Goal: Information Seeking & Learning: Learn about a topic

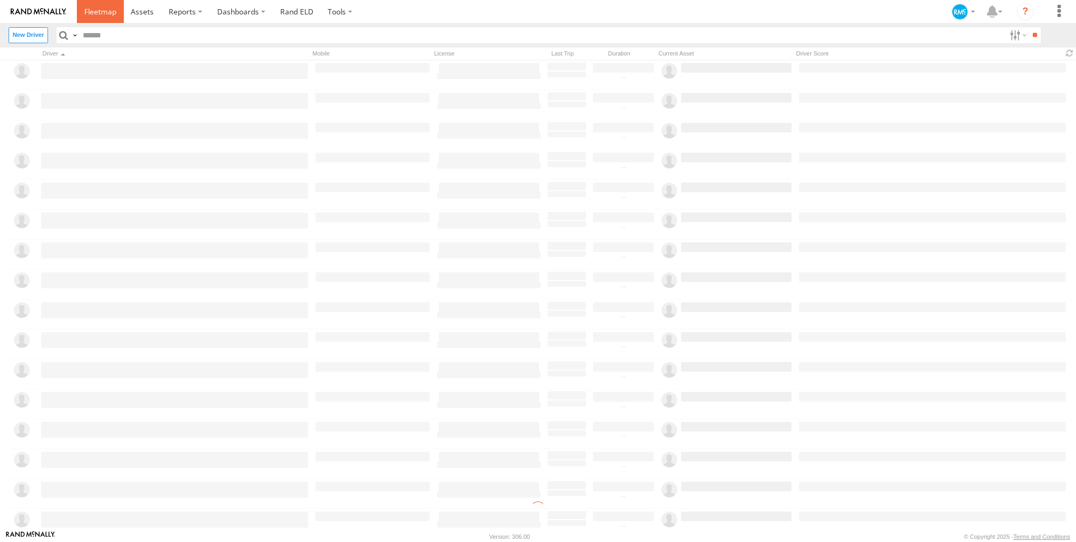
click at [101, 14] on span at bounding box center [100, 11] width 32 height 10
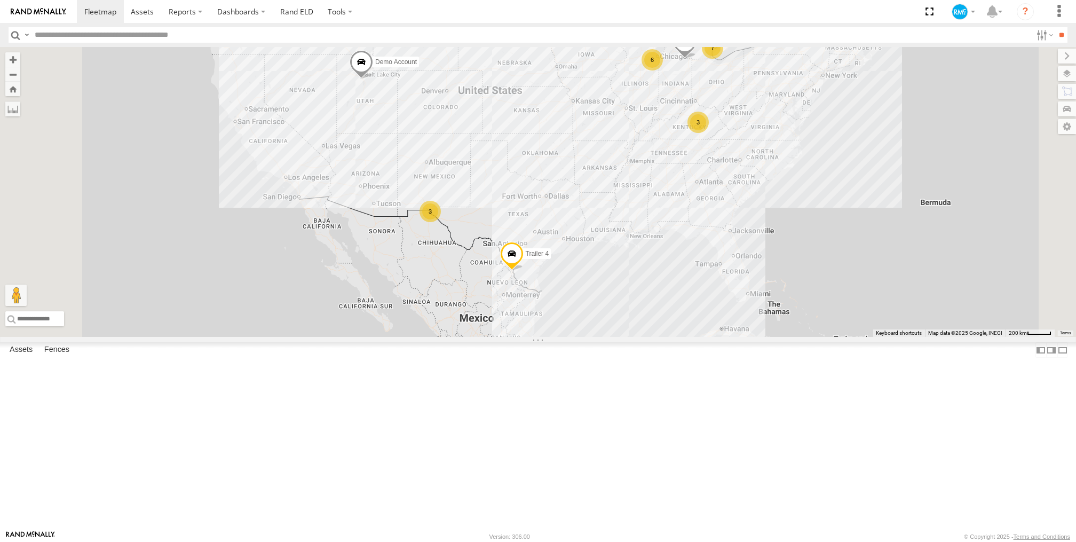
click at [0, 0] on div "Service Vehicle" at bounding box center [0, 0] width 0 height 0
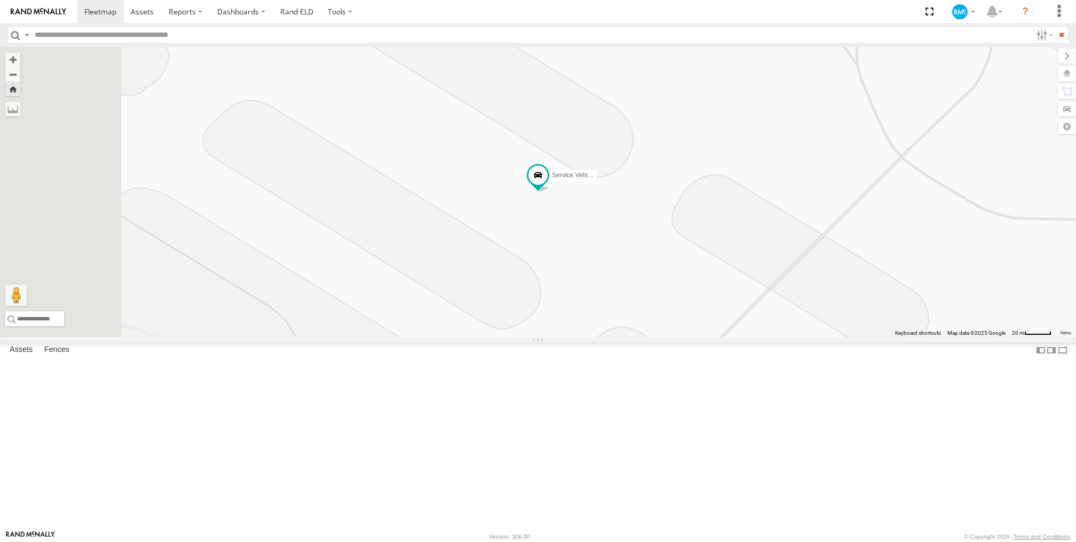
click at [0, 0] on link at bounding box center [0, 0] width 0 height 0
click at [385, 55] on span at bounding box center [375, 45] width 19 height 19
click at [448, 55] on div "Service Vehicle Depot 2 44.88165 , -93.21918 3 11:41:06 08/26/2025" at bounding box center [375, 1] width 145 height 107
click at [390, 51] on label at bounding box center [379, 46] width 21 height 7
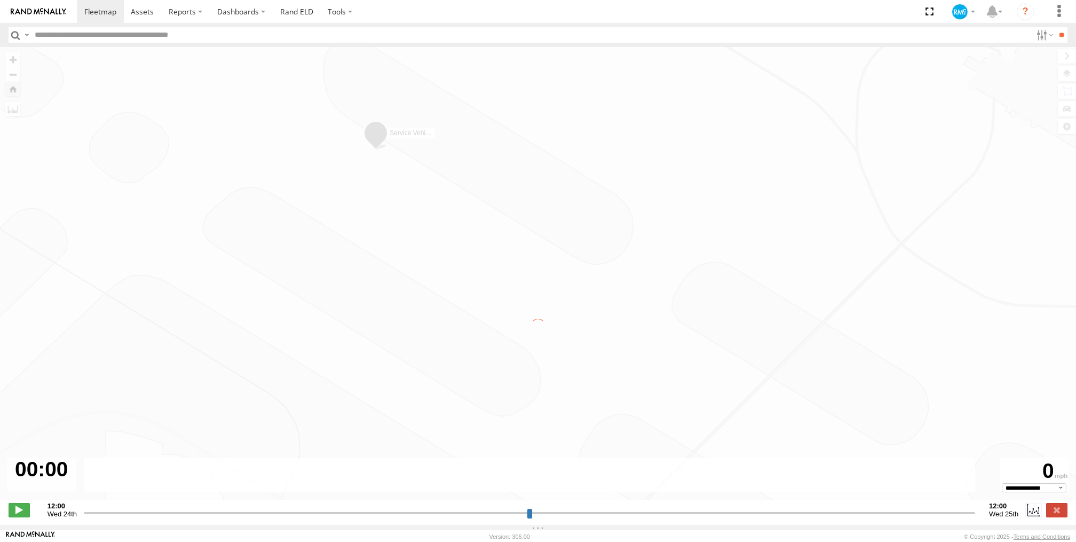
type input "**********"
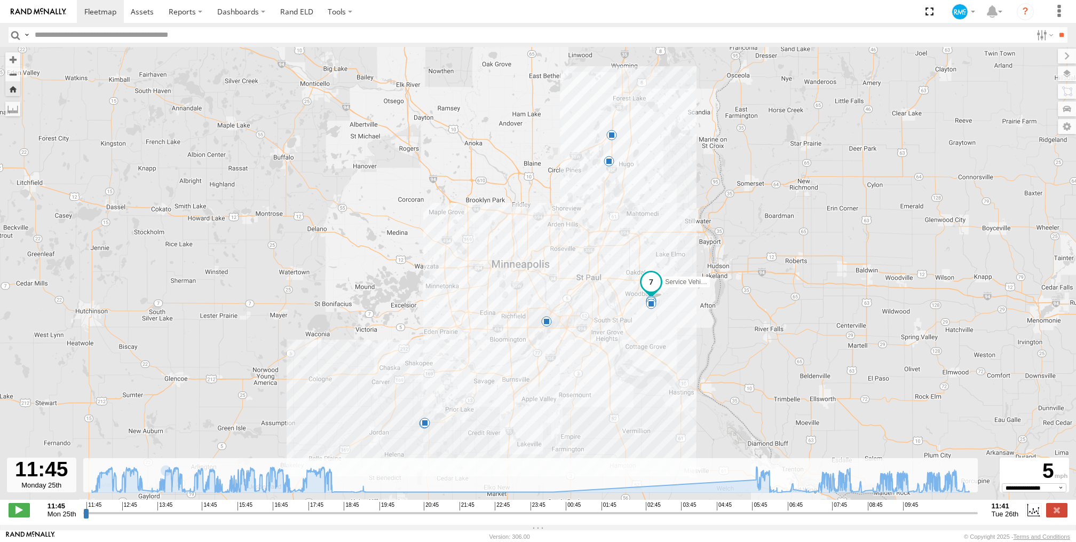
click at [425, 427] on span at bounding box center [424, 422] width 11 height 11
click at [547, 324] on div "5" at bounding box center [546, 321] width 11 height 11
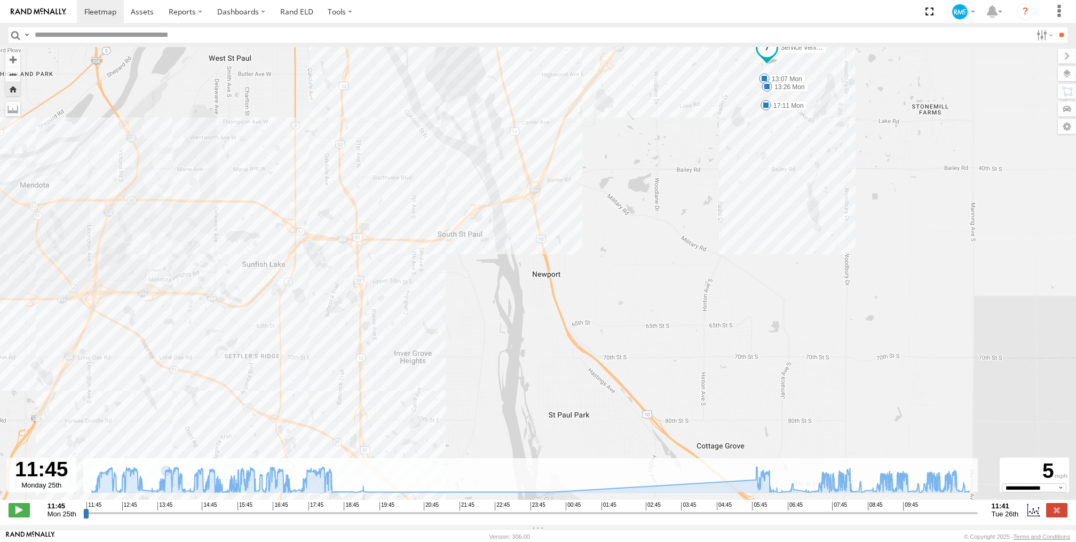
click at [765, 106] on span at bounding box center [765, 105] width 11 height 11
click at [738, 134] on div "Service Vehicle 13:07 Mon 13:26 Mon 14:17 Mon 16:13 Mon 17:11 Mon 18:18 Mon 19:…" at bounding box center [538, 279] width 1076 height 464
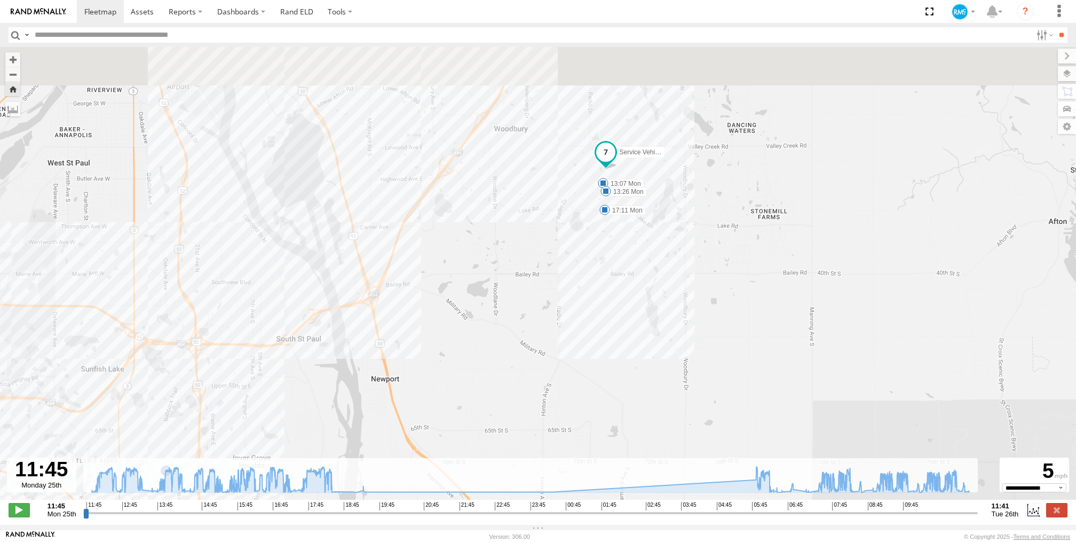
drag, startPoint x: 803, startPoint y: 147, endPoint x: 611, endPoint y: 256, distance: 220.3
click at [622, 262] on div "Service Vehicle 13:07 Mon 13:26 Mon 14:17 Mon 16:13 Mon 17:11 Mon 18:18 Mon 19:…" at bounding box center [538, 279] width 1076 height 464
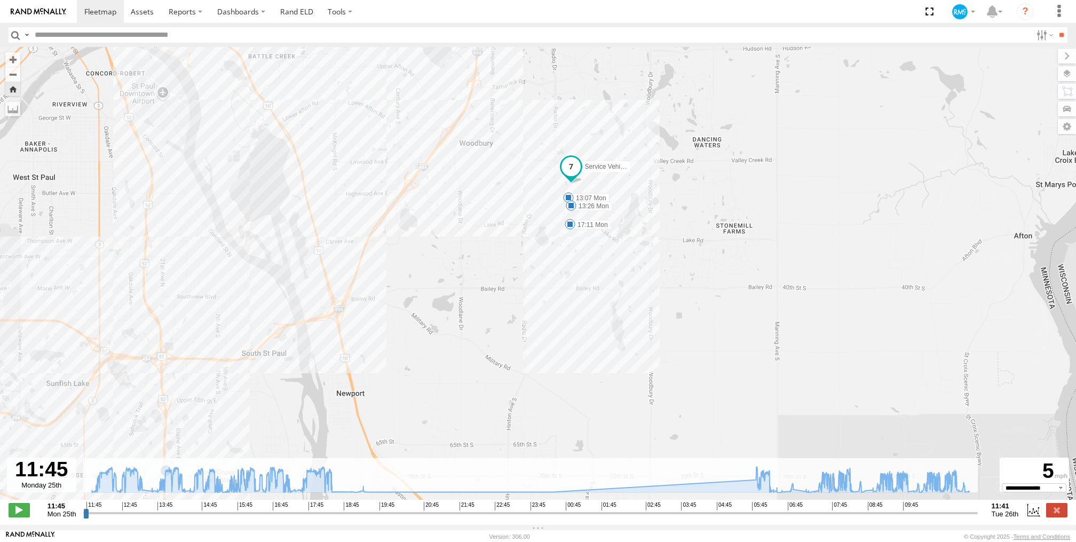
click at [572, 209] on span at bounding box center [571, 205] width 11 height 11
click at [527, 296] on div "Service Vehicle 13:07 Mon 13:26 Mon 14:17 Mon 16:13 Mon 17:11 Mon 18:18 Mon 19:…" at bounding box center [538, 279] width 1076 height 464
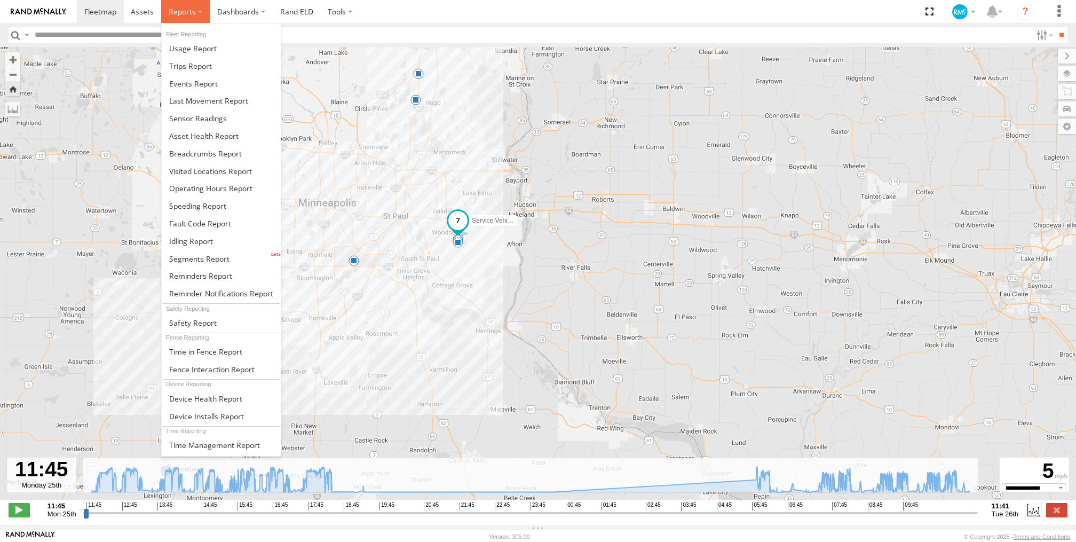
click at [196, 13] on label at bounding box center [185, 11] width 49 height 23
drag, startPoint x: 224, startPoint y: 166, endPoint x: 232, endPoint y: 163, distance: 8.4
click at [225, 166] on span at bounding box center [210, 171] width 83 height 10
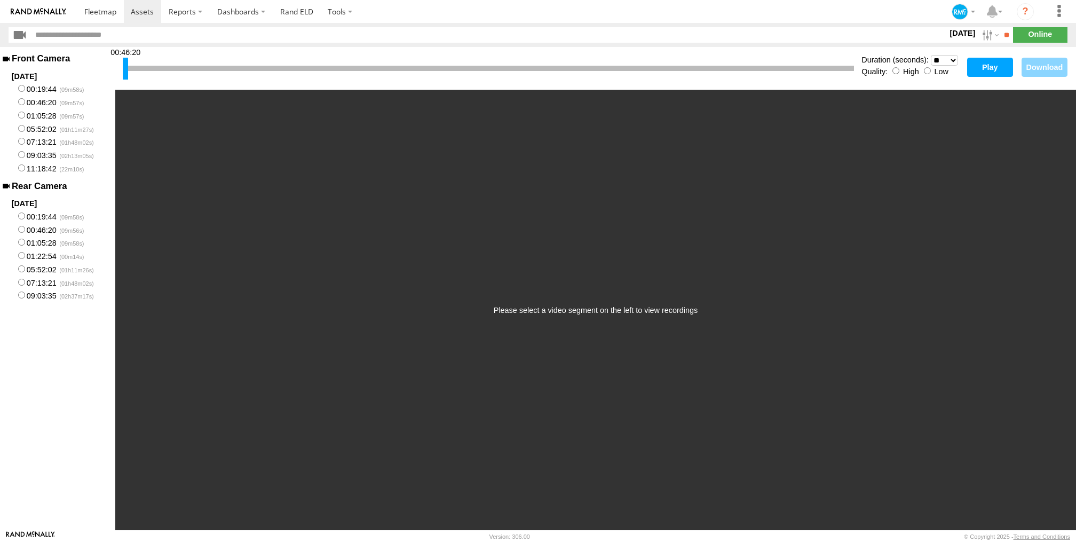
drag, startPoint x: 122, startPoint y: 67, endPoint x: 234, endPoint y: 75, distance: 112.9
click at [228, 75] on div "00:46:20 Duration (seconds): * ** ** ** ** ** ** *** *** *** *** Quality: High …" at bounding box center [595, 68] width 961 height 43
drag, startPoint x: 126, startPoint y: 66, endPoint x: 312, endPoint y: 79, distance: 186.1
click at [312, 79] on div "00:48:31" at bounding box center [488, 68] width 731 height 27
click at [993, 69] on button "Play" at bounding box center [990, 67] width 46 height 19
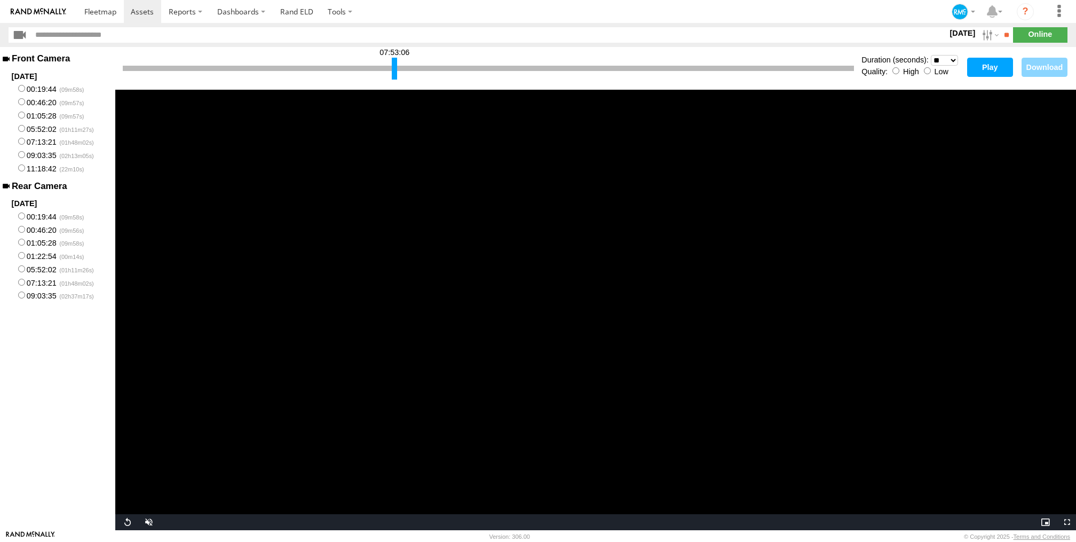
drag, startPoint x: 125, startPoint y: 65, endPoint x: 394, endPoint y: 86, distance: 269.8
click at [394, 86] on div "07:53:06 Duration (seconds): * ** ** ** ** ** ** *** *** *** *** Quality: High …" at bounding box center [595, 68] width 961 height 43
click at [981, 67] on button "Play" at bounding box center [990, 67] width 46 height 19
click at [102, 15] on span at bounding box center [100, 11] width 32 height 10
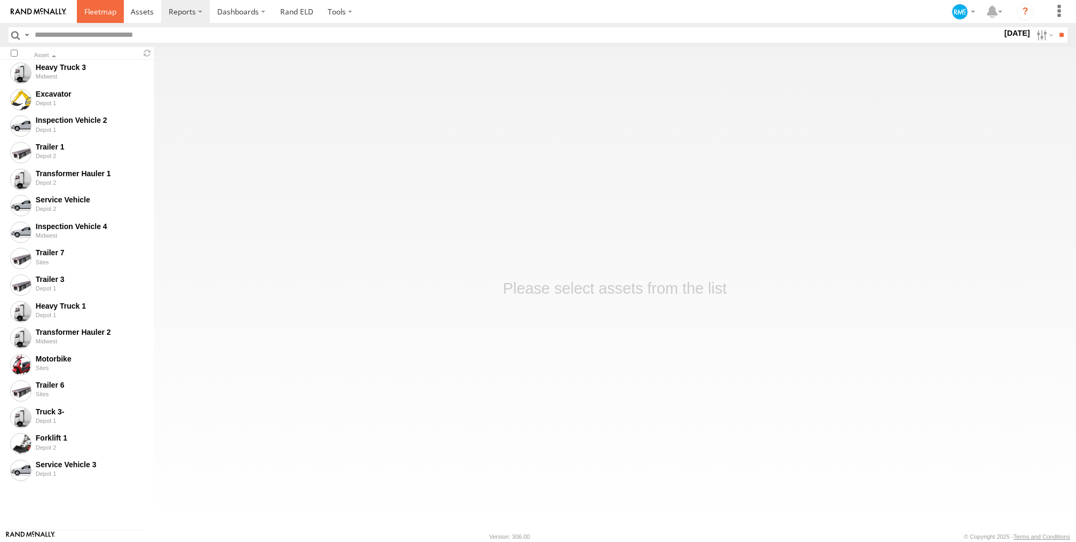
click at [100, 11] on span at bounding box center [100, 11] width 32 height 10
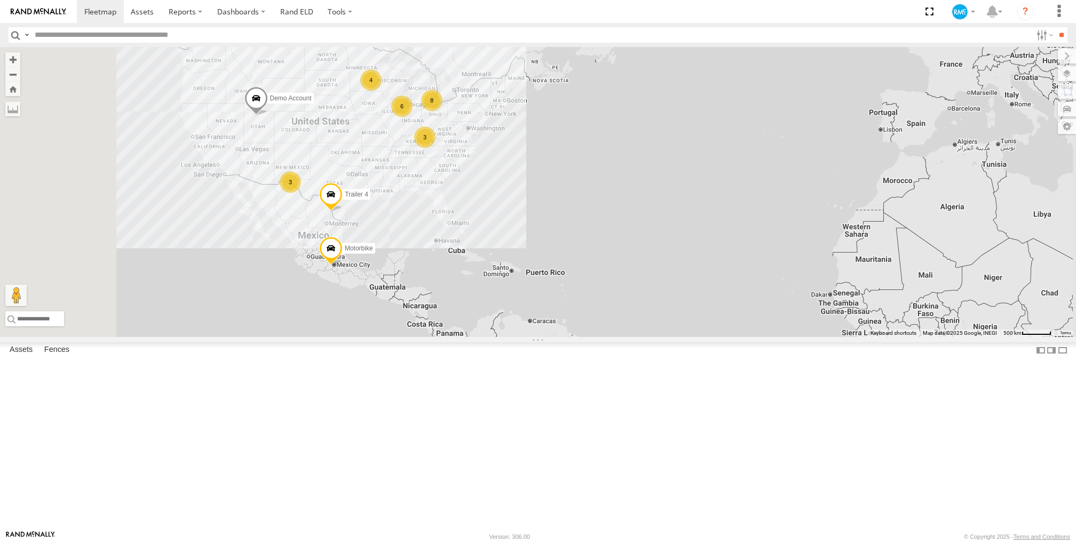
click at [0, 0] on div "Inspection Vehicle 2" at bounding box center [0, 0] width 0 height 0
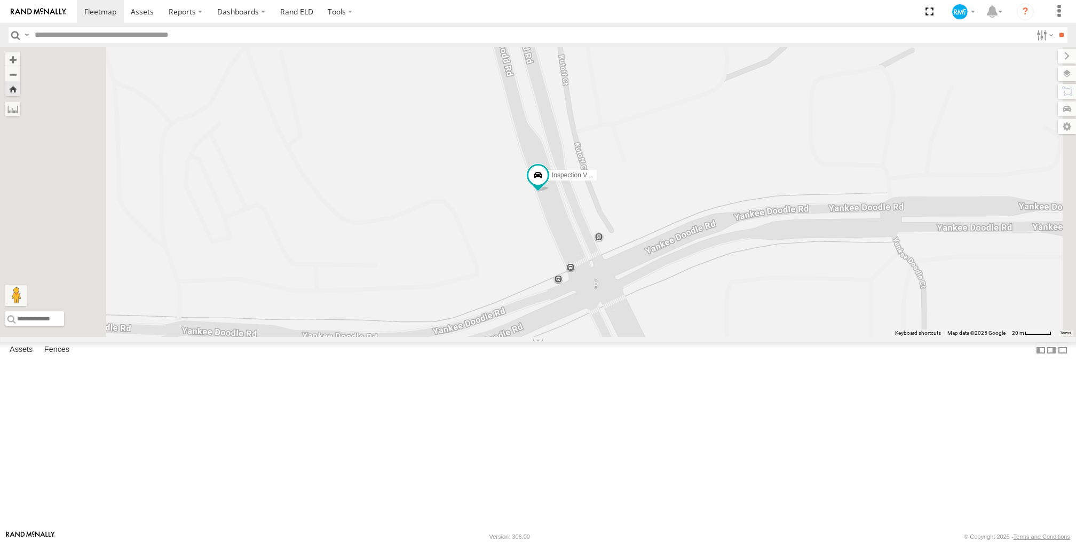
click at [0, 0] on link at bounding box center [0, 0] width 0 height 0
click at [0, 0] on div "Inspection Vehicle 4" at bounding box center [0, 0] width 0 height 0
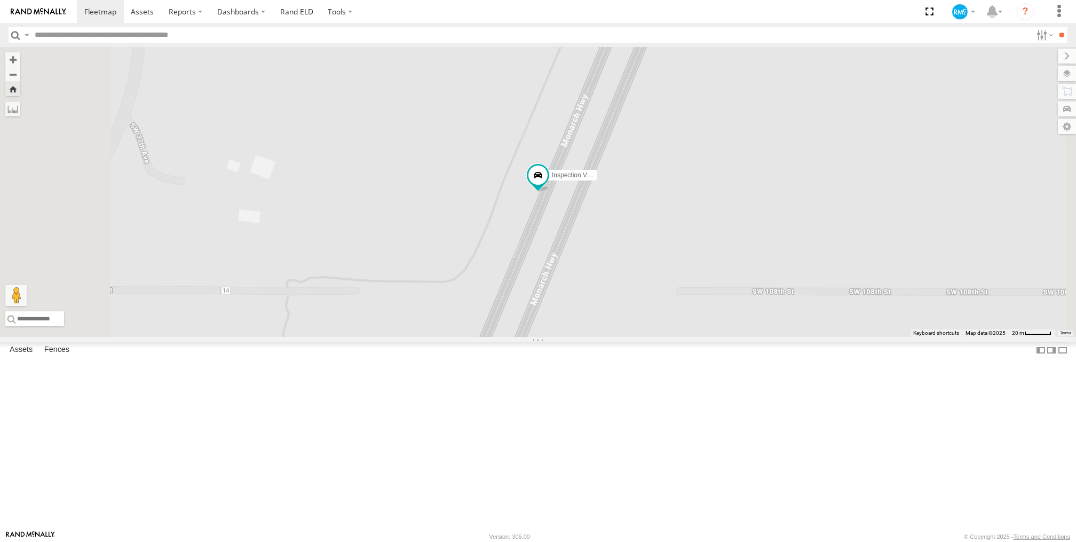
click at [0, 0] on link at bounding box center [0, 0] width 0 height 0
click at [0, 0] on span at bounding box center [0, 0] width 0 height 0
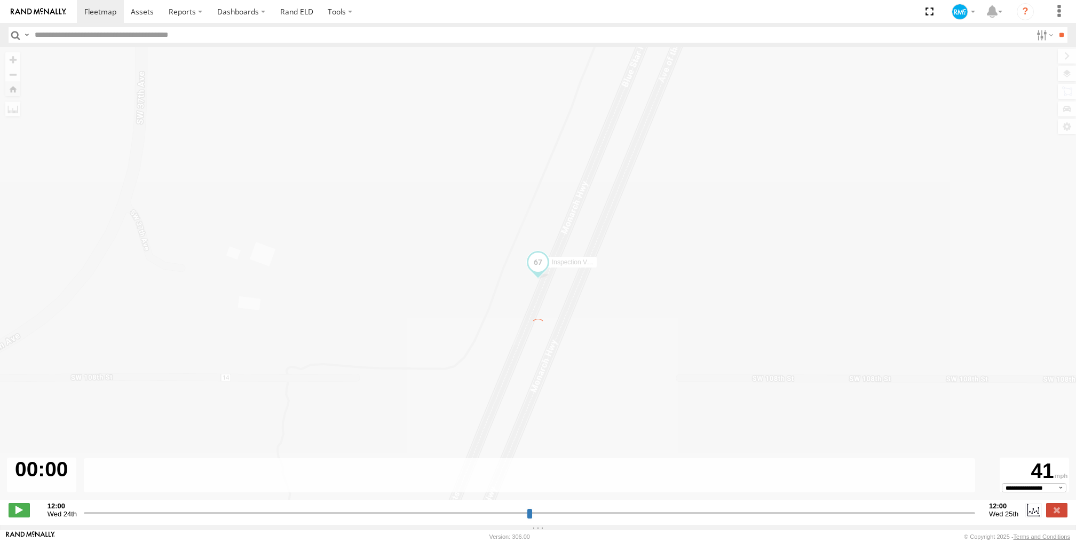
type input "**********"
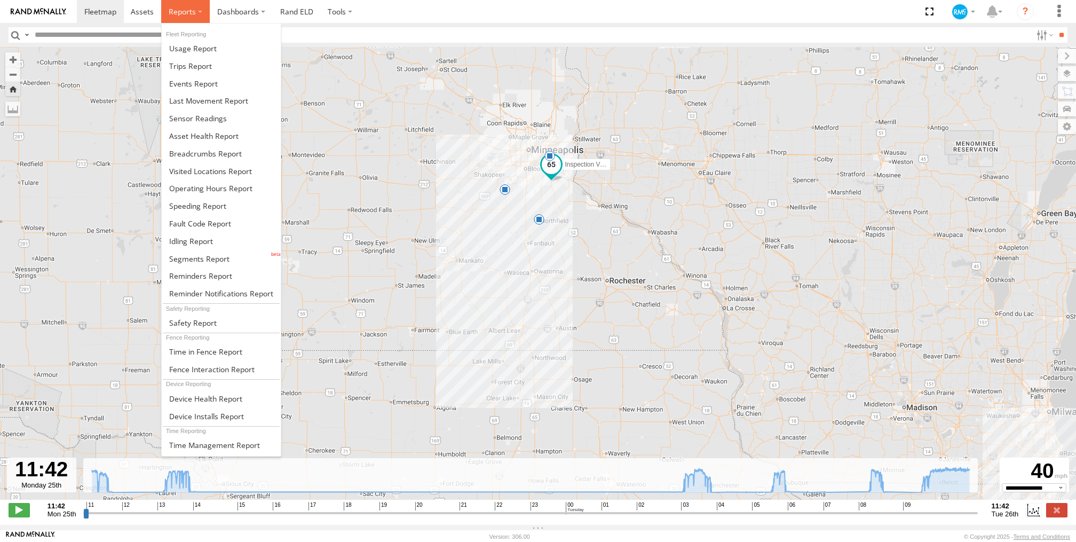
click at [198, 13] on label at bounding box center [185, 11] width 49 height 23
click at [204, 319] on span at bounding box center [192, 323] width 47 height 10
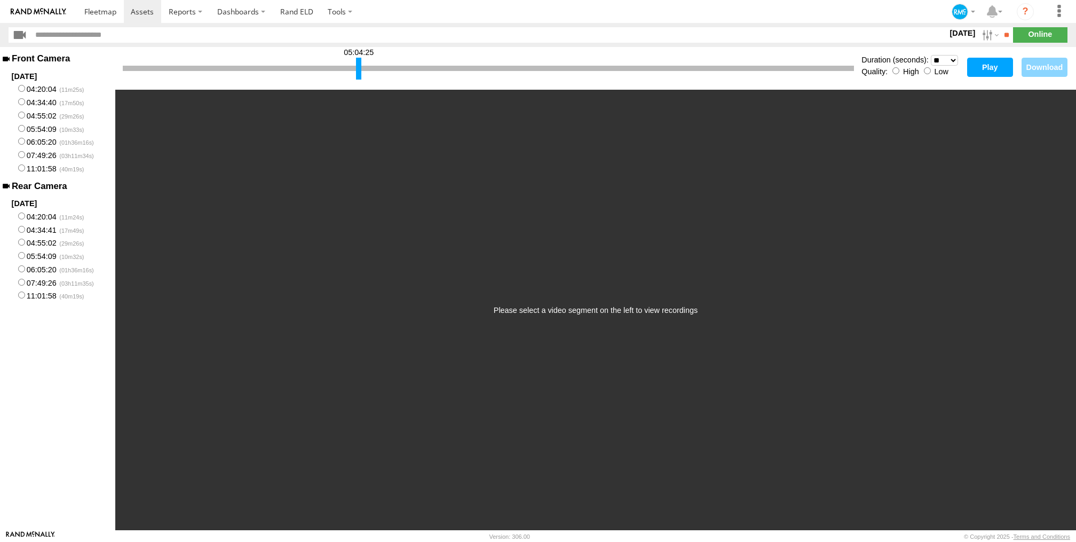
drag, startPoint x: 130, startPoint y: 71, endPoint x: 362, endPoint y: 74, distance: 232.2
click at [361, 74] on div at bounding box center [358, 69] width 5 height 22
click at [981, 67] on button "Play" at bounding box center [990, 67] width 46 height 19
click at [983, 68] on button "Play" at bounding box center [990, 67] width 46 height 19
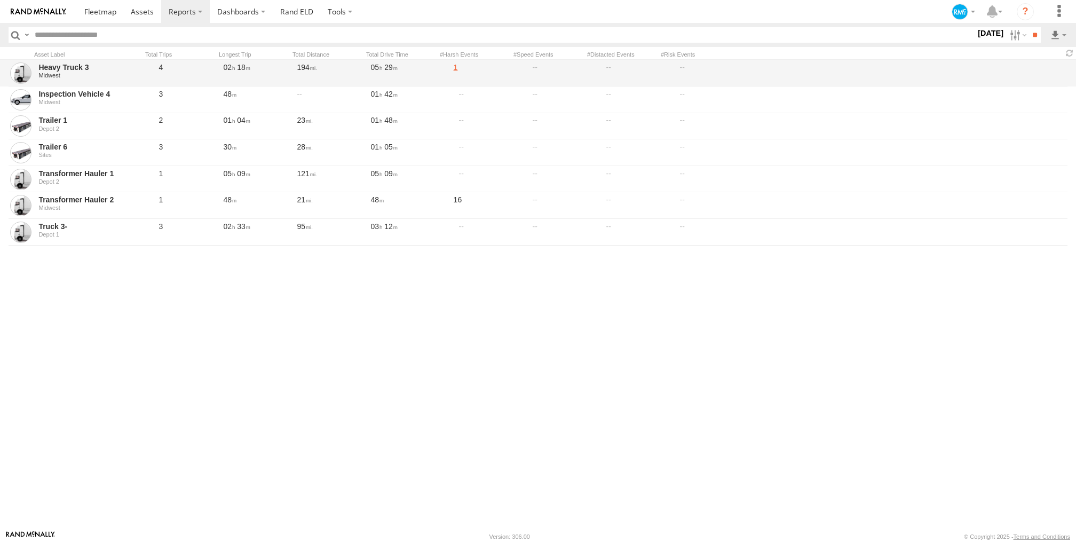
click at [457, 68] on link "1" at bounding box center [477, 73] width 69 height 25
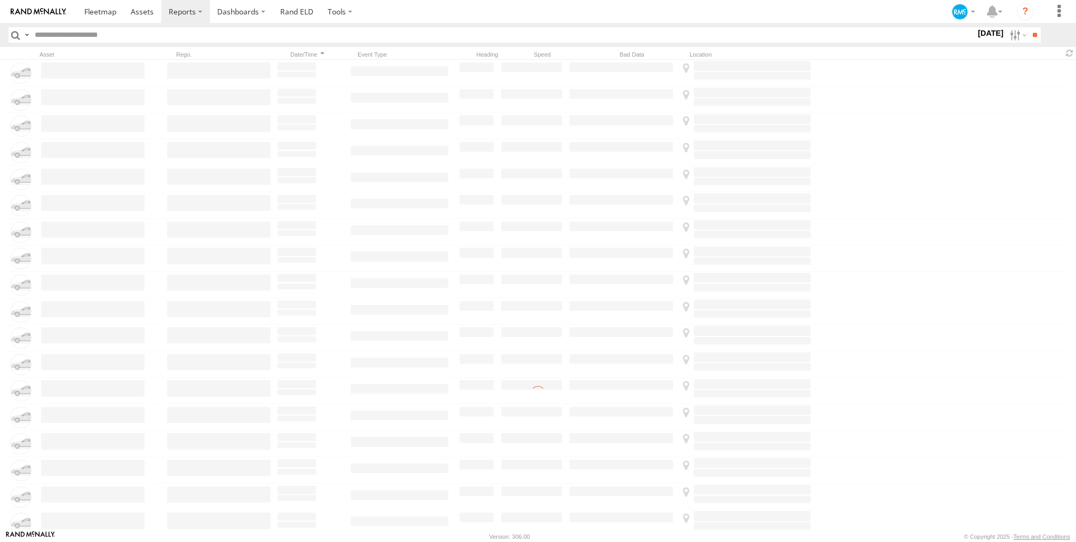
type input "**********"
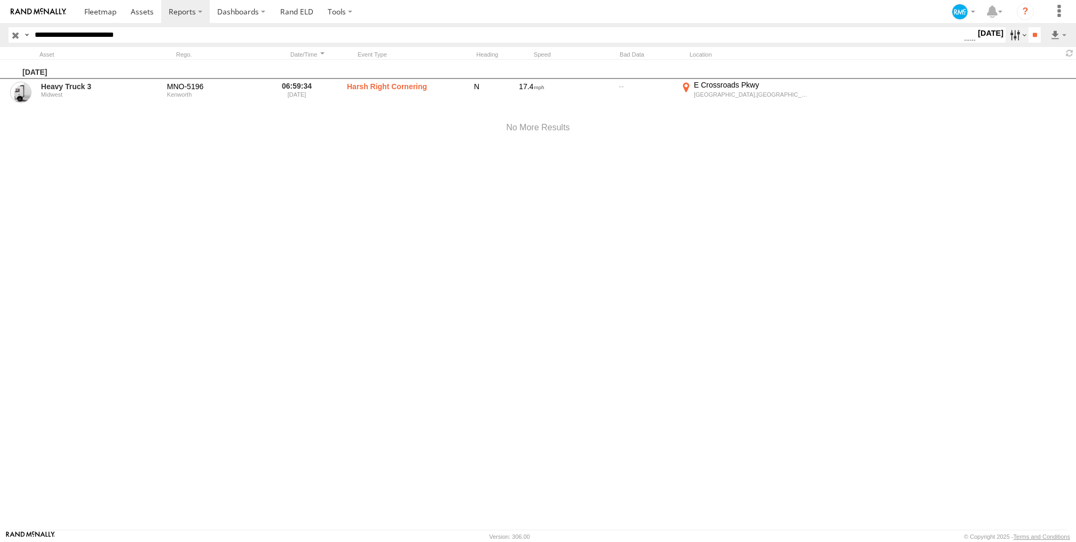
click at [1007, 36] on label at bounding box center [1016, 34] width 23 height 15
click at [0, 0] on span "Last 30 Days" at bounding box center [0, 0] width 0 height 0
click at [1028, 34] on input "**" at bounding box center [1034, 34] width 12 height 15
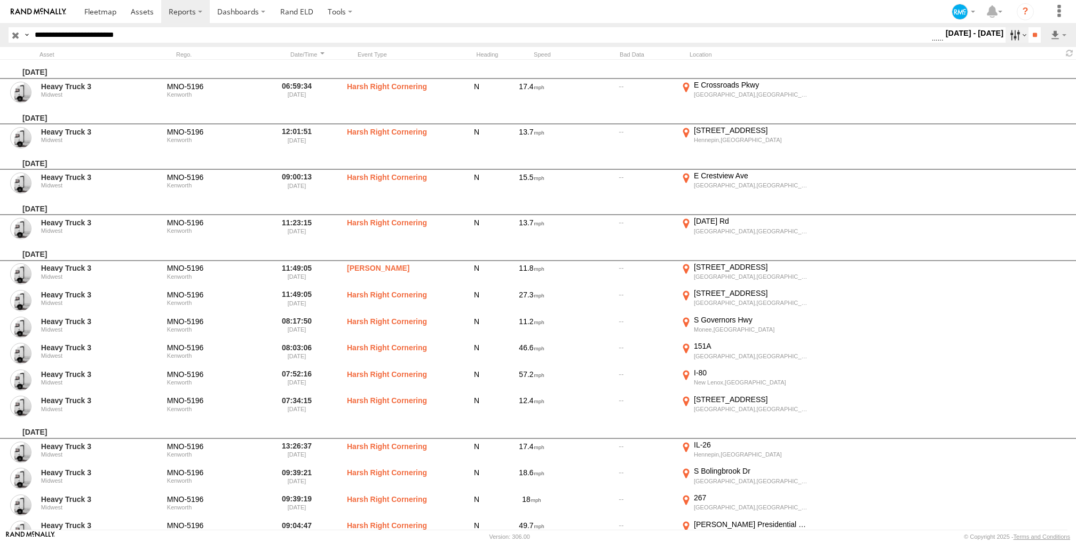
click at [1007, 35] on label at bounding box center [1016, 34] width 23 height 15
click at [0, 0] on span "Harsh Right Cornering" at bounding box center [0, 0] width 0 height 0
click at [0, 0] on span "Harsh Left Cornering" at bounding box center [0, 0] width 0 height 0
click at [0, 0] on span "Harsh Cornering" at bounding box center [0, 0] width 0 height 0
click at [0, 0] on span "[PERSON_NAME]" at bounding box center [0, 0] width 0 height 0
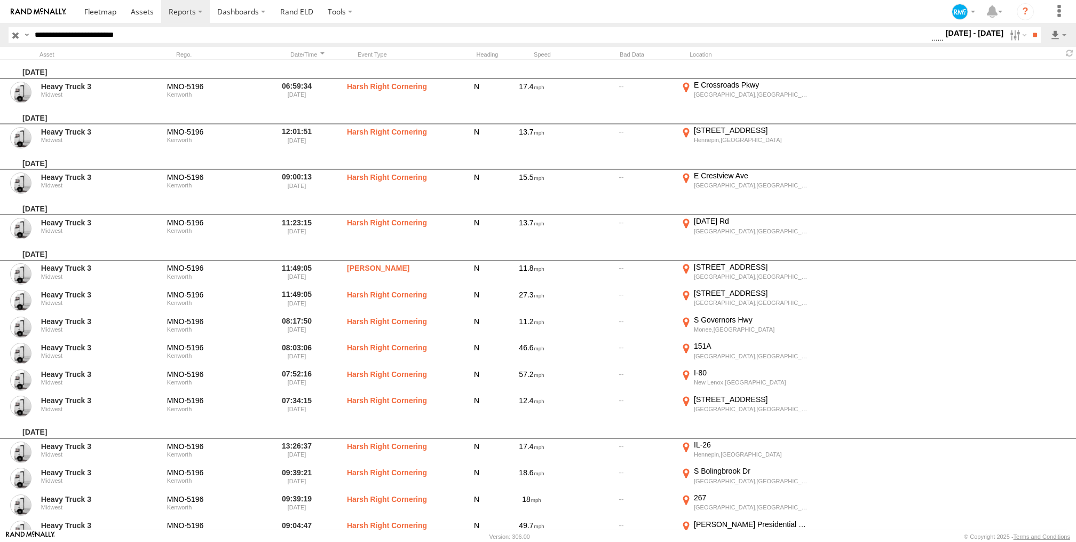
click at [0, 0] on span "Harsh Accelerate" at bounding box center [0, 0] width 0 height 0
click at [1032, 38] on input "**" at bounding box center [1034, 34] width 12 height 15
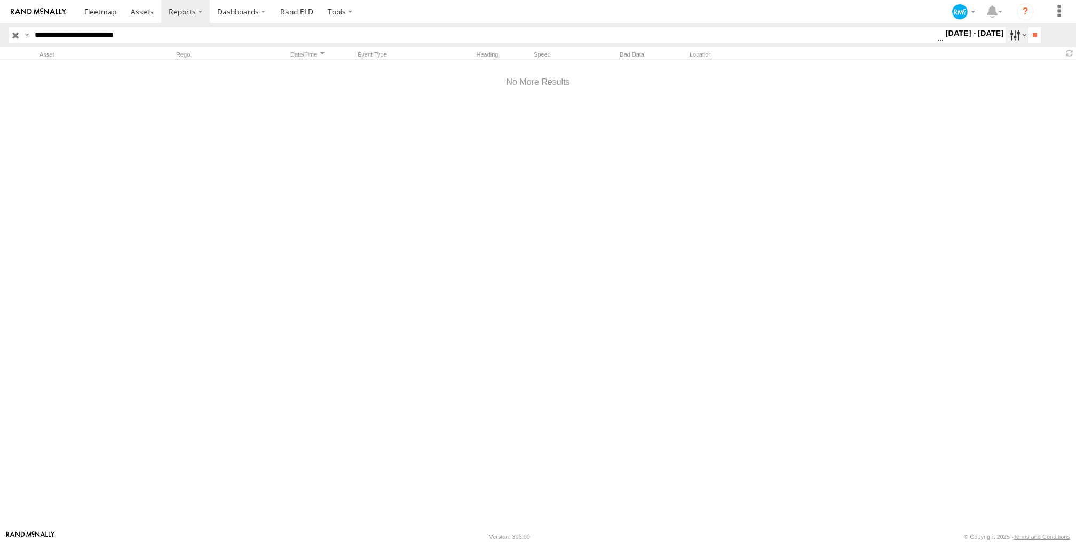
click at [1010, 33] on label at bounding box center [1016, 34] width 23 height 15
click at [0, 0] on span "Last 30 Days" at bounding box center [0, 0] width 0 height 0
click at [0, 0] on label at bounding box center [0, 0] width 0 height 0
click at [1032, 35] on input "**" at bounding box center [1034, 34] width 12 height 15
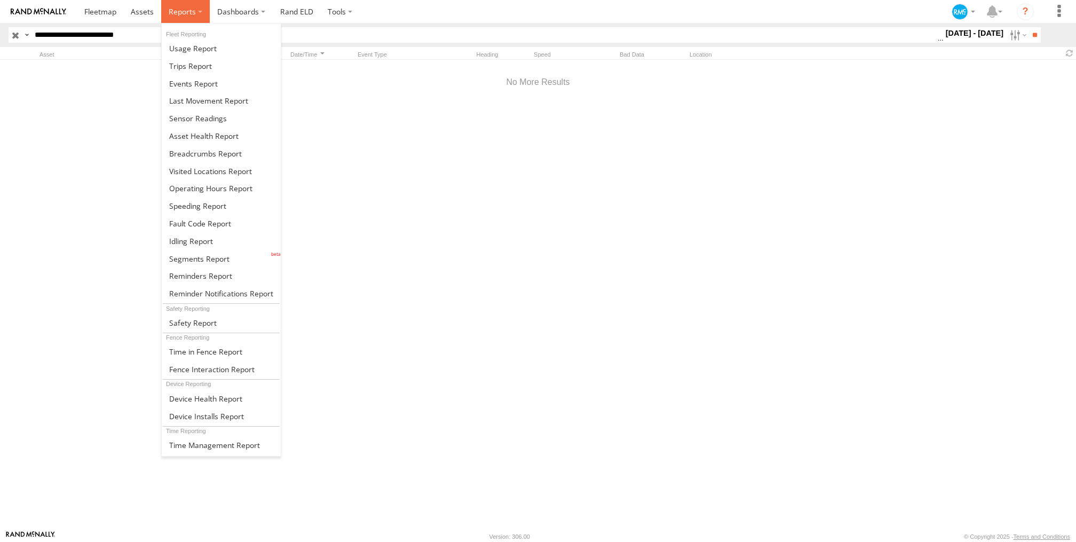
click at [201, 11] on label at bounding box center [185, 11] width 49 height 23
click at [225, 172] on span at bounding box center [210, 171] width 83 height 10
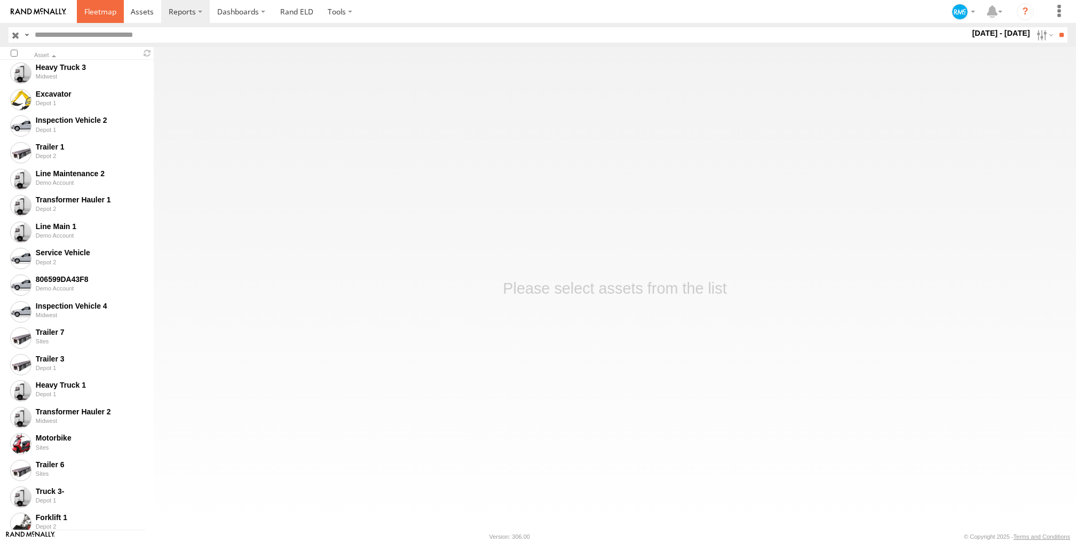
click at [95, 14] on span at bounding box center [100, 11] width 32 height 10
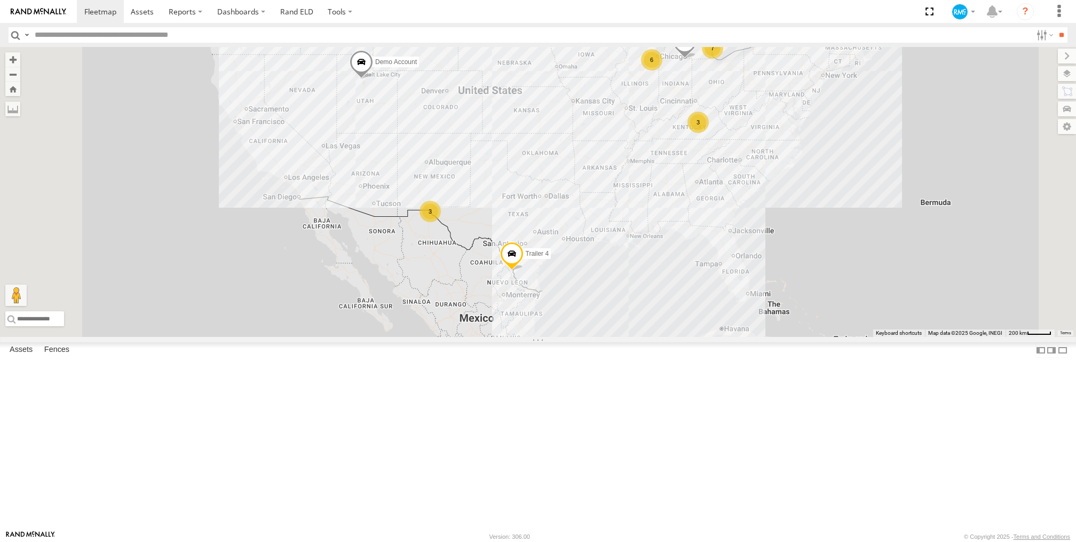
click at [0, 0] on link at bounding box center [0, 0] width 0 height 0
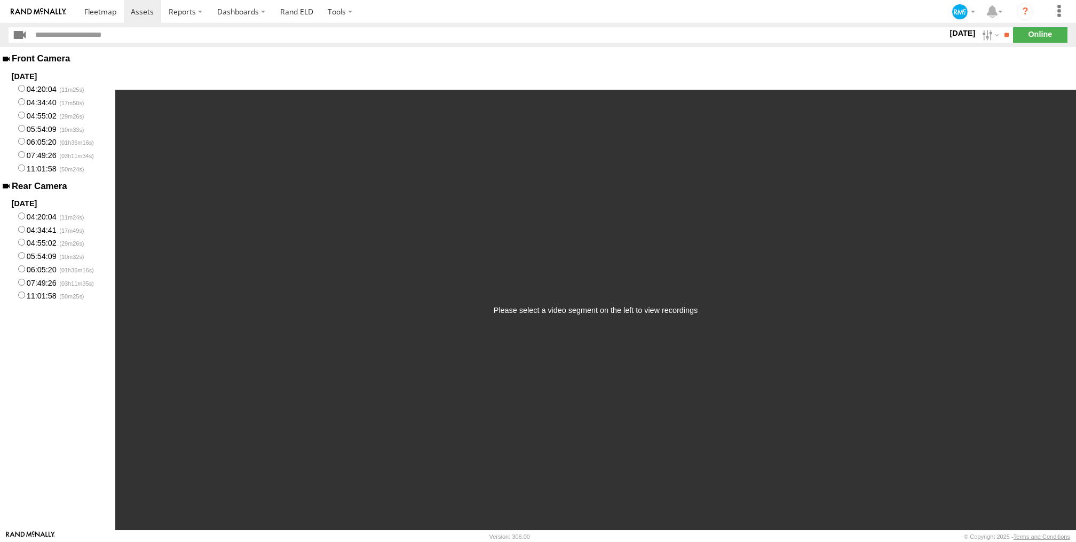
click at [20, 259] on label "05:54:09" at bounding box center [57, 255] width 115 height 13
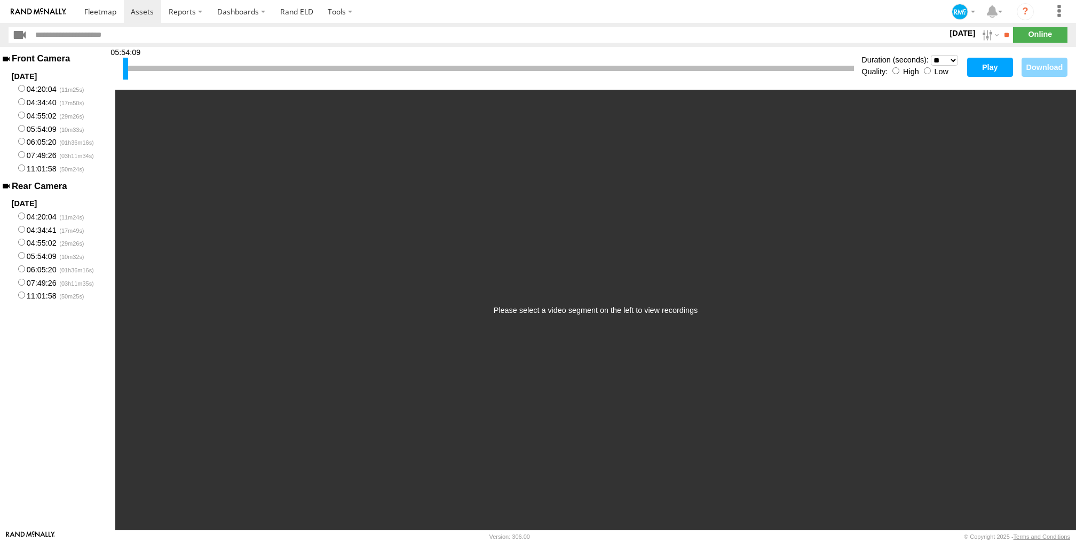
click at [991, 69] on button "Play" at bounding box center [990, 67] width 46 height 19
